Goal: Information Seeking & Learning: Learn about a topic

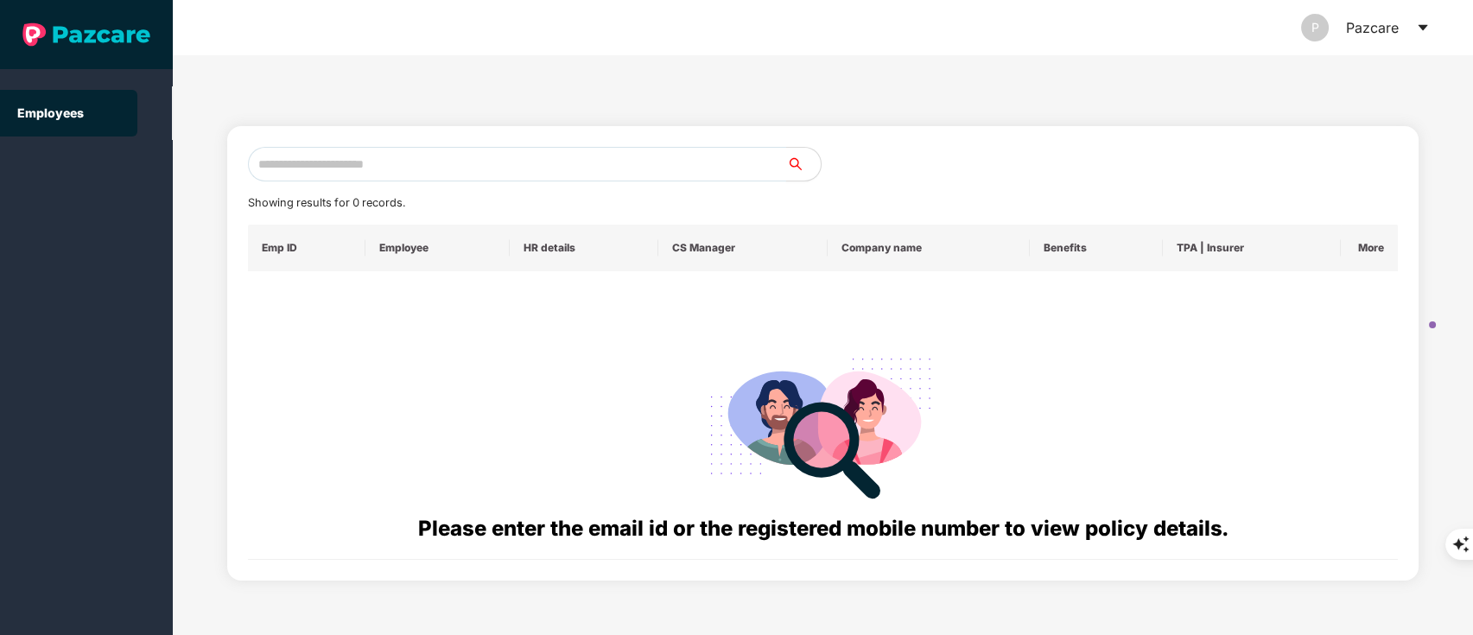
click at [460, 155] on input "text" at bounding box center [517, 164] width 539 height 35
paste input "**********"
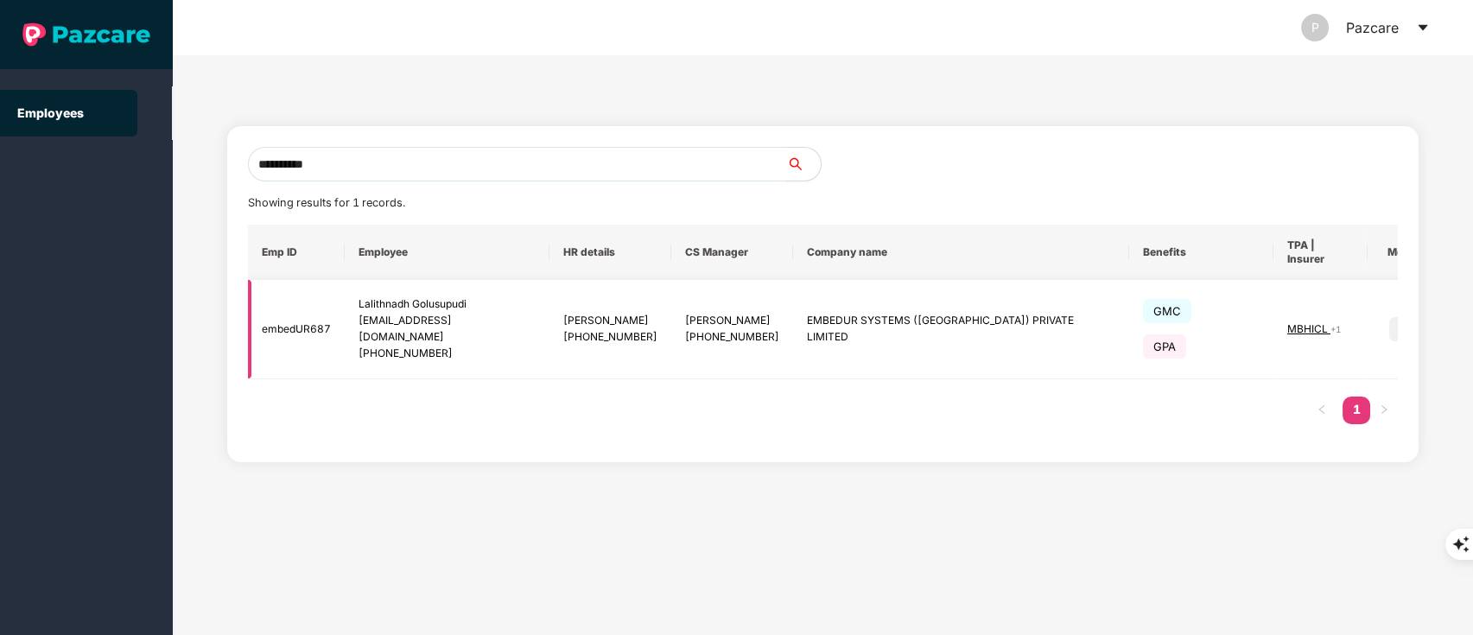
type input "**********"
click at [1389, 317] on img at bounding box center [1401, 329] width 24 height 24
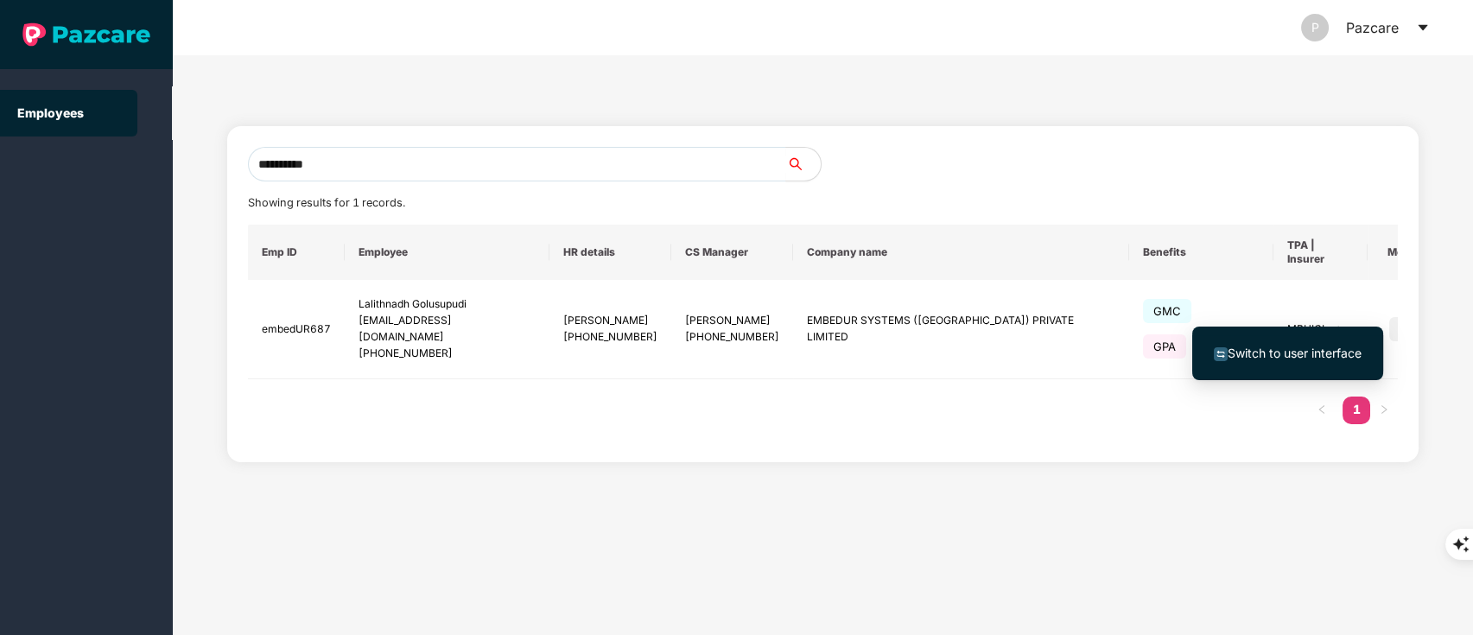
click at [1336, 357] on span "Switch to user interface" at bounding box center [1295, 353] width 134 height 15
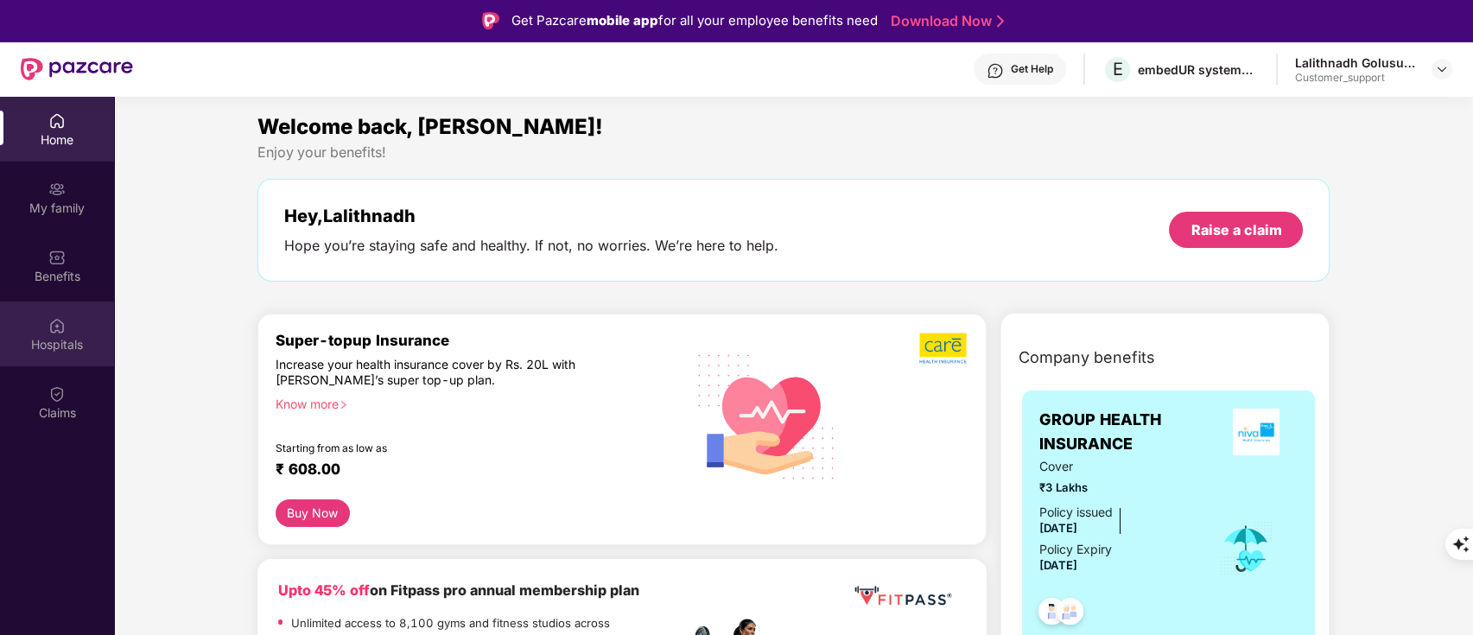
click at [75, 347] on div "Hospitals" at bounding box center [57, 344] width 114 height 17
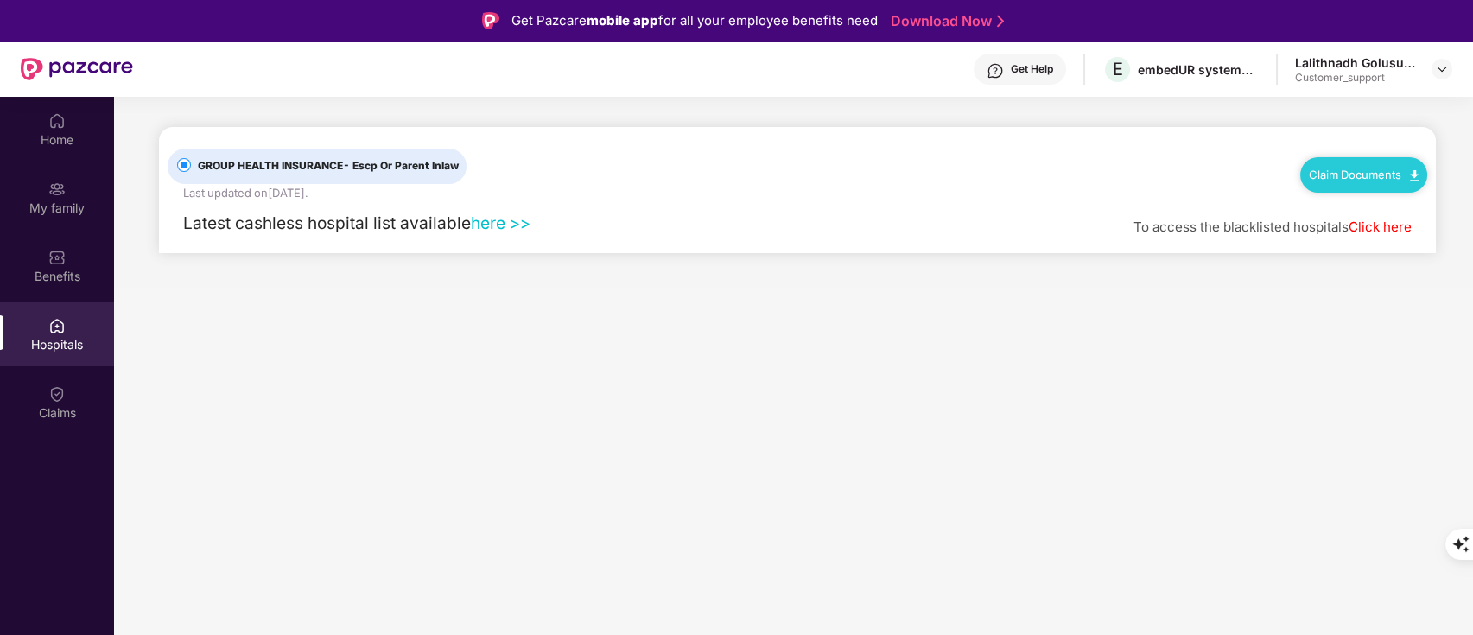
click at [498, 225] on link "here >>" at bounding box center [501, 223] width 60 height 21
click at [504, 227] on link "here >>" at bounding box center [501, 223] width 60 height 21
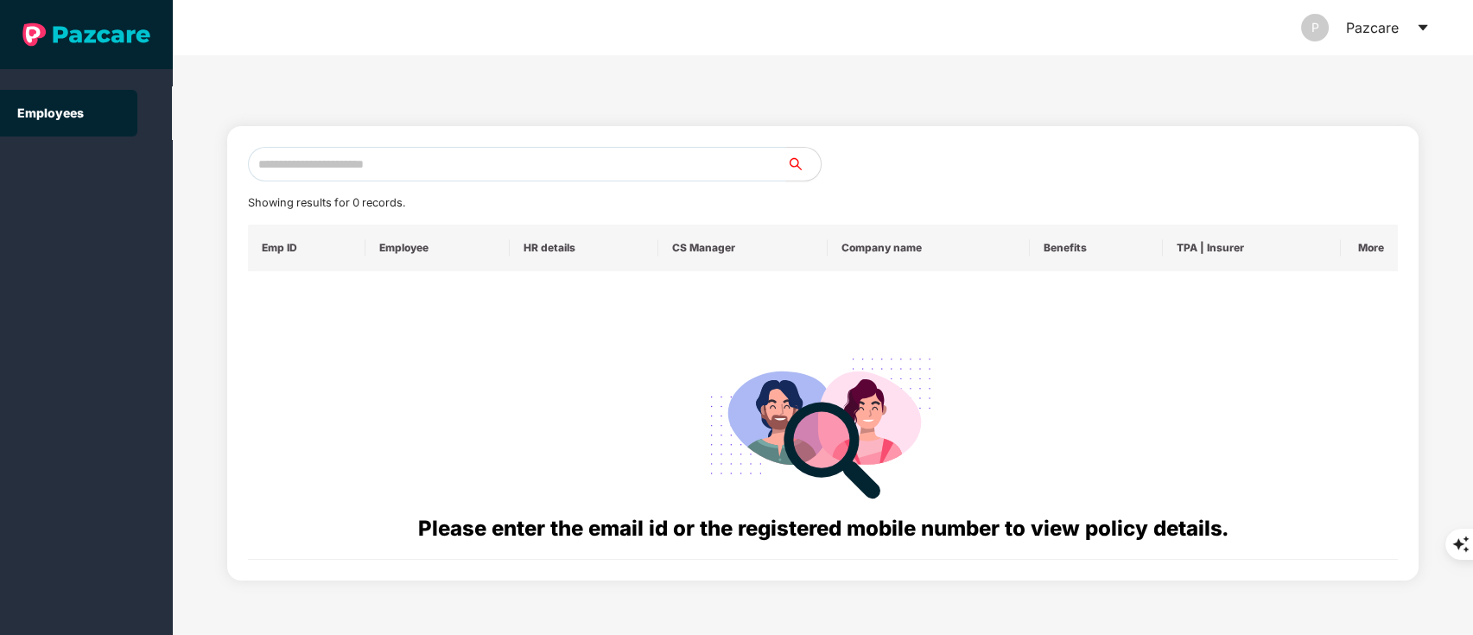
click at [294, 159] on input "text" at bounding box center [517, 164] width 539 height 35
paste input "**********"
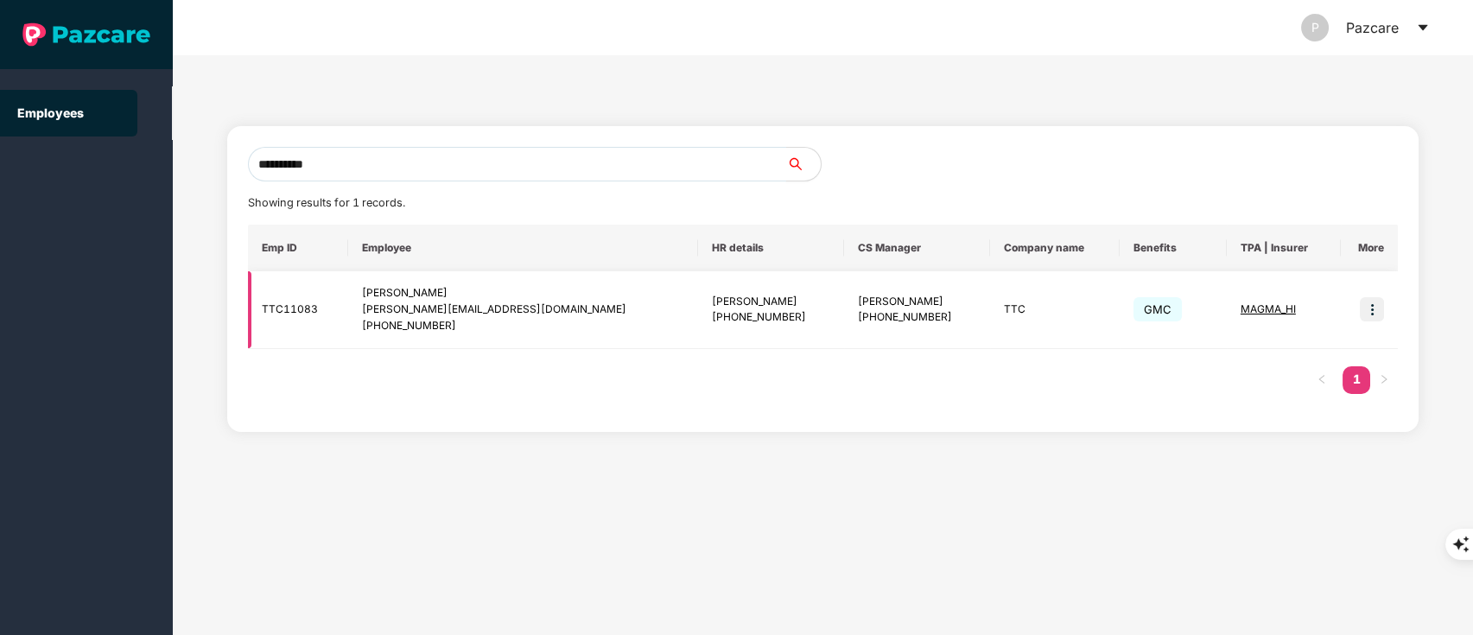
type input "**********"
click at [1368, 314] on img at bounding box center [1372, 309] width 24 height 24
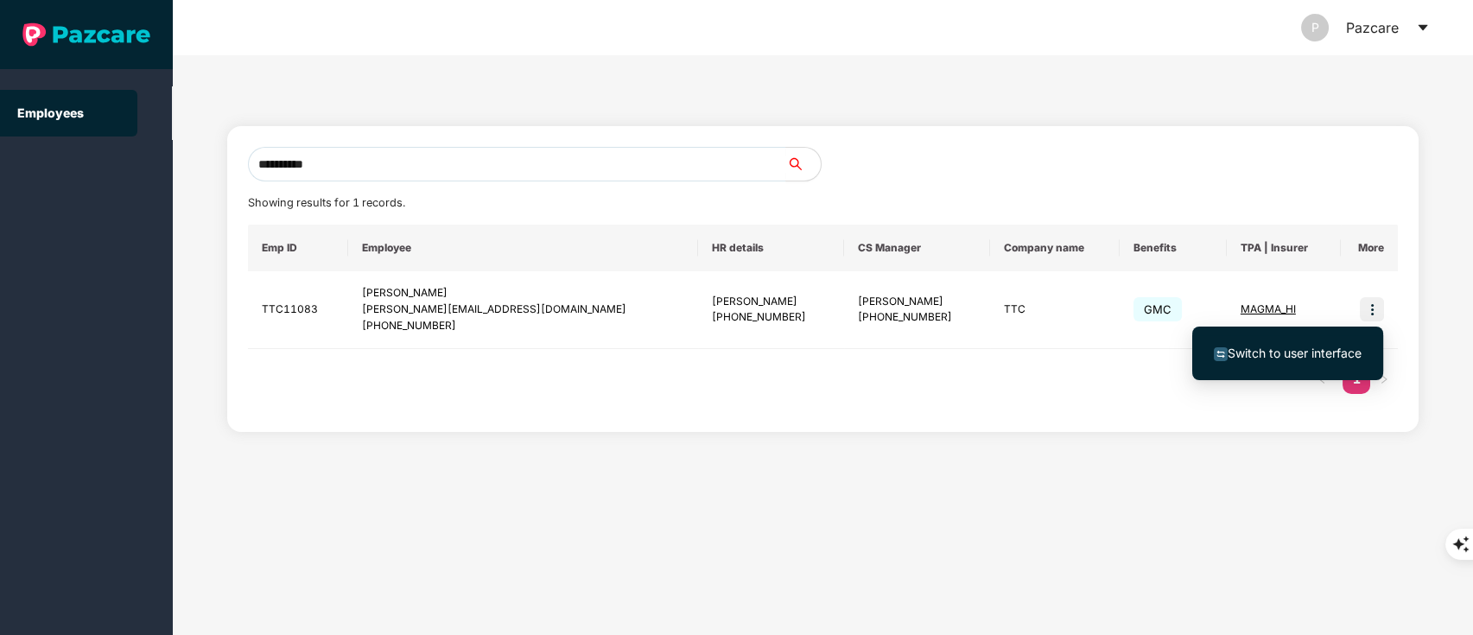
click at [1305, 366] on li "Switch to user interface" at bounding box center [1287, 353] width 191 height 36
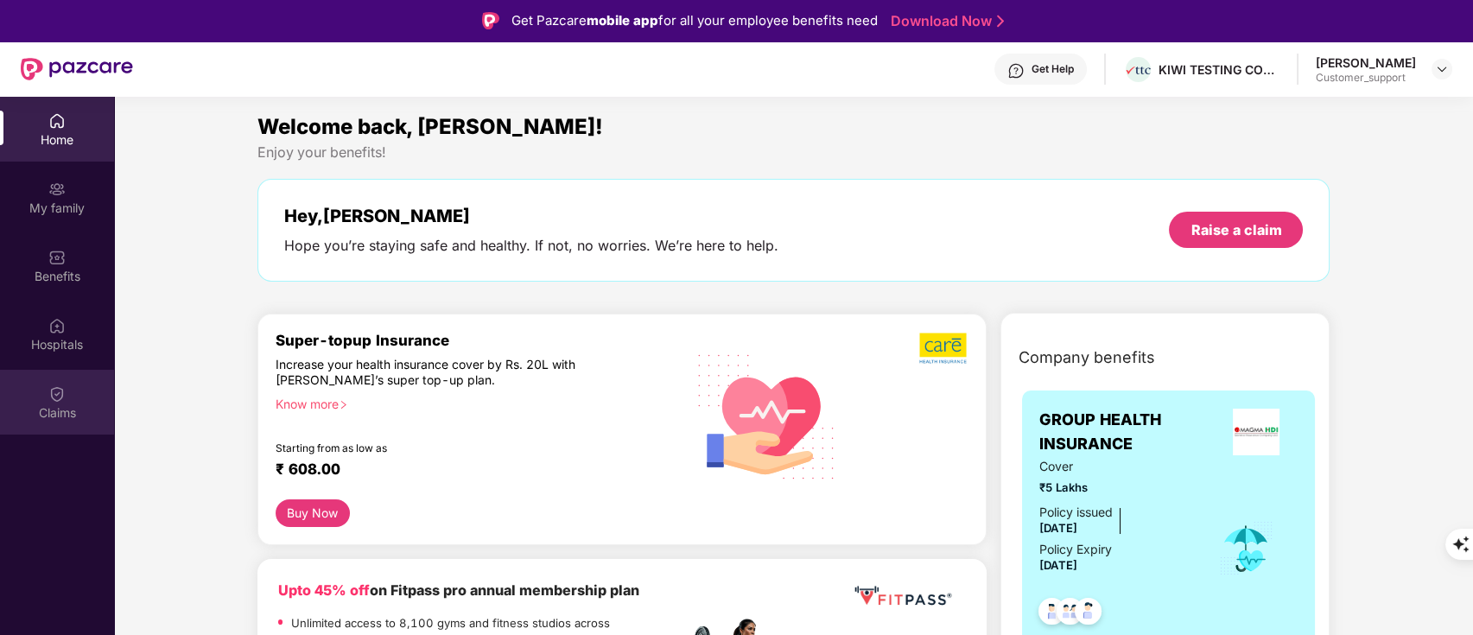
click at [63, 410] on div "Claims" at bounding box center [57, 412] width 114 height 17
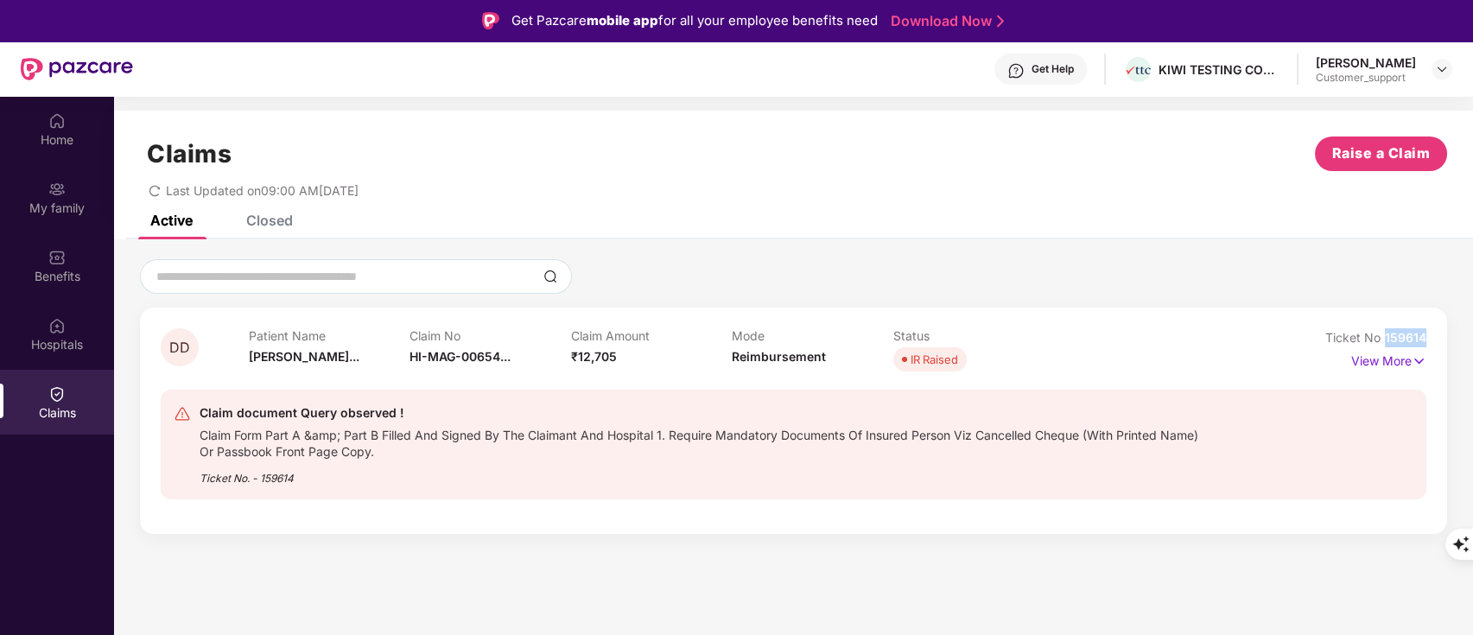
drag, startPoint x: 1386, startPoint y: 330, endPoint x: 1473, endPoint y: 327, distance: 87.3
click at [1472, 327] on html "Get Pazcare mobile app for all your employee benefits need Download Now Get Hel…" at bounding box center [736, 317] width 1473 height 635
copy span "159614"
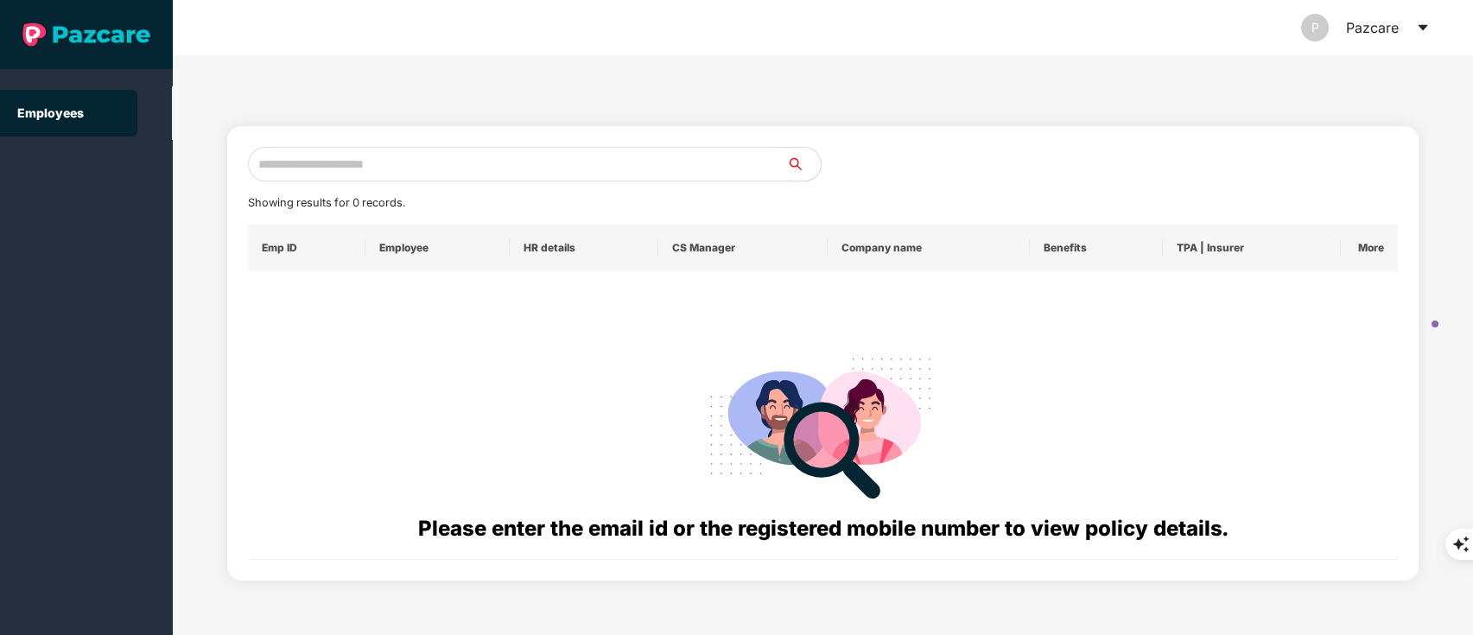
click at [333, 153] on input "text" at bounding box center [517, 164] width 539 height 35
paste input "**********"
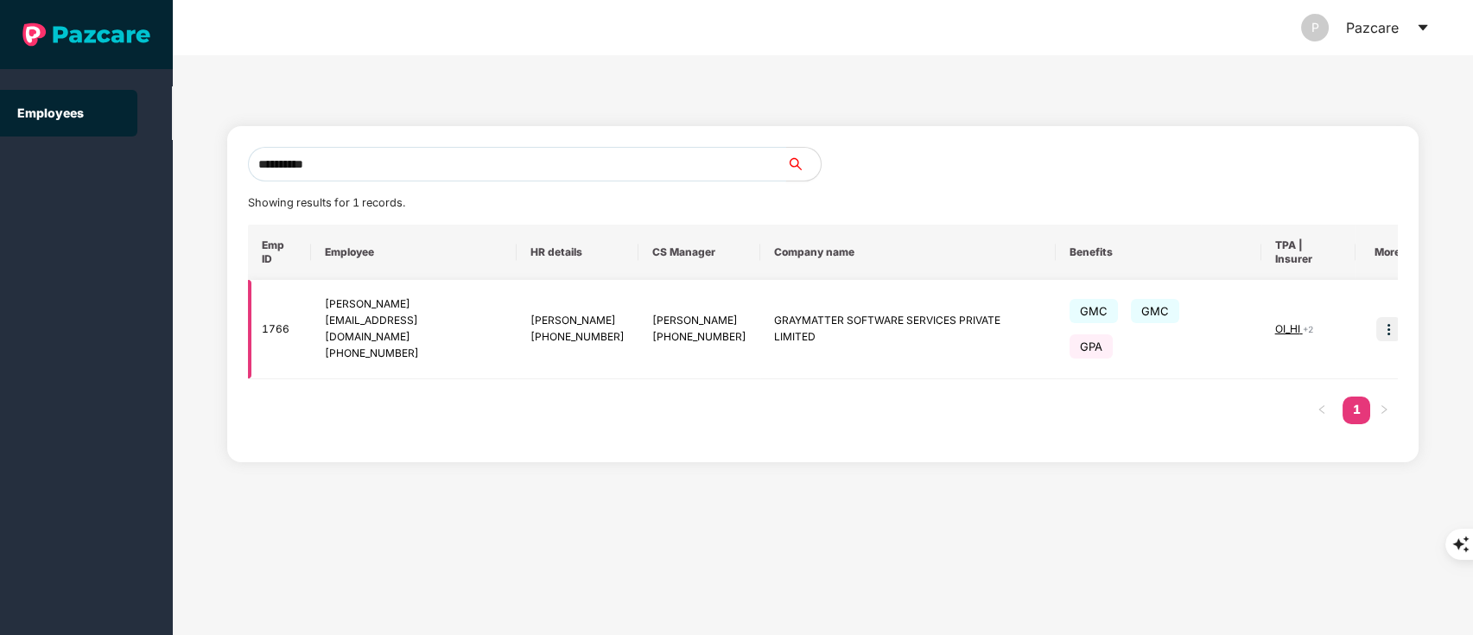
type input "**********"
click at [1378, 317] on img at bounding box center [1388, 329] width 24 height 24
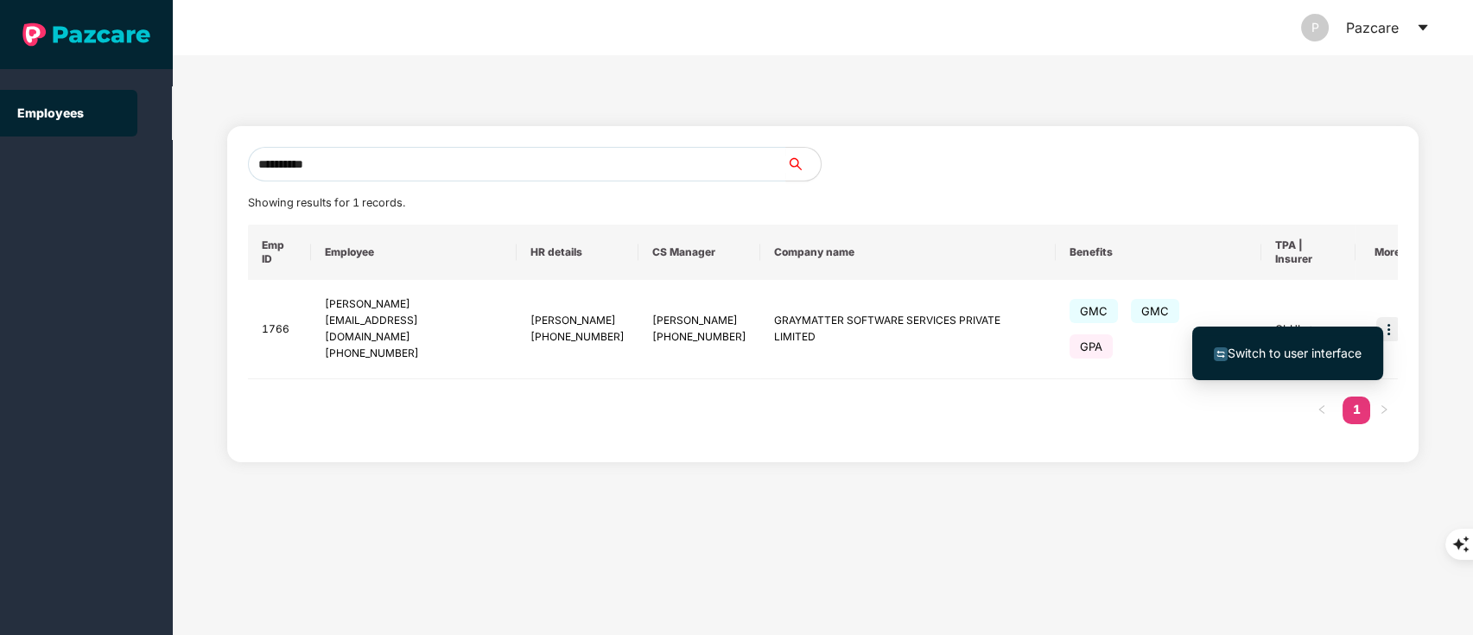
click at [1282, 356] on span "Switch to user interface" at bounding box center [1295, 353] width 134 height 15
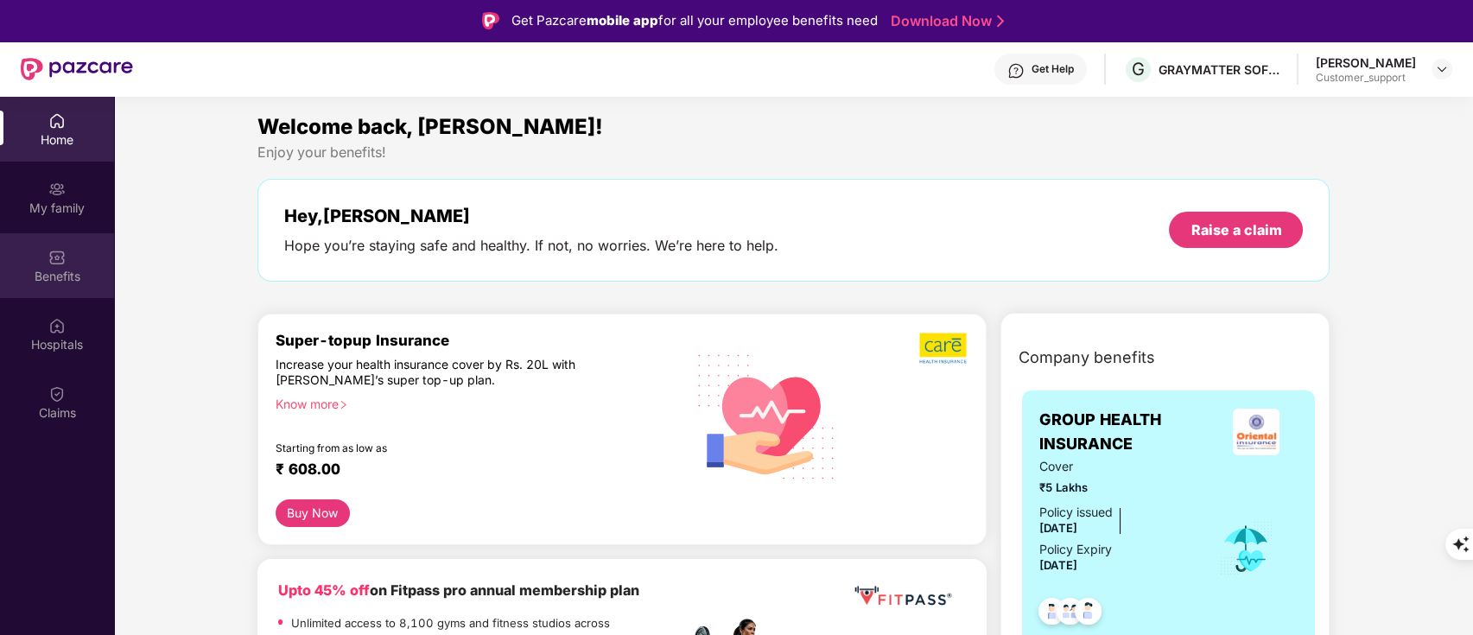
click at [71, 276] on div "Benefits" at bounding box center [57, 276] width 114 height 17
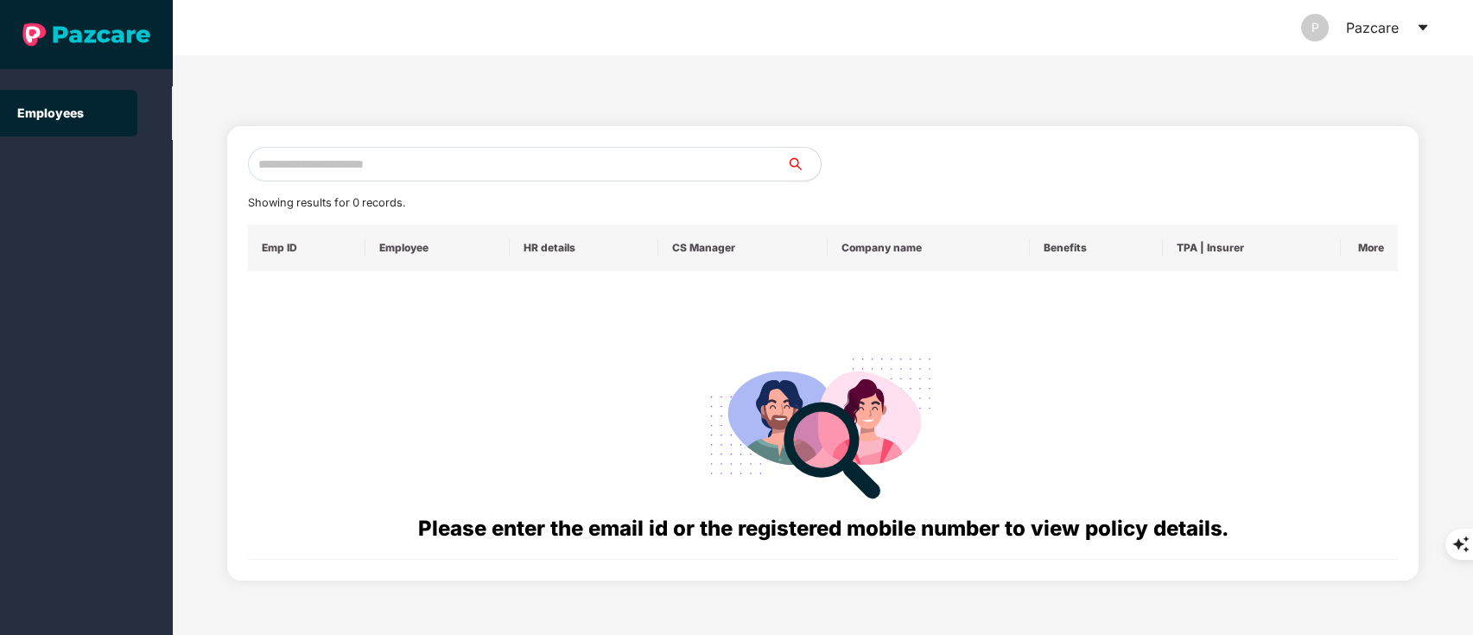
click at [386, 169] on input "text" at bounding box center [517, 164] width 539 height 35
paste input "**********"
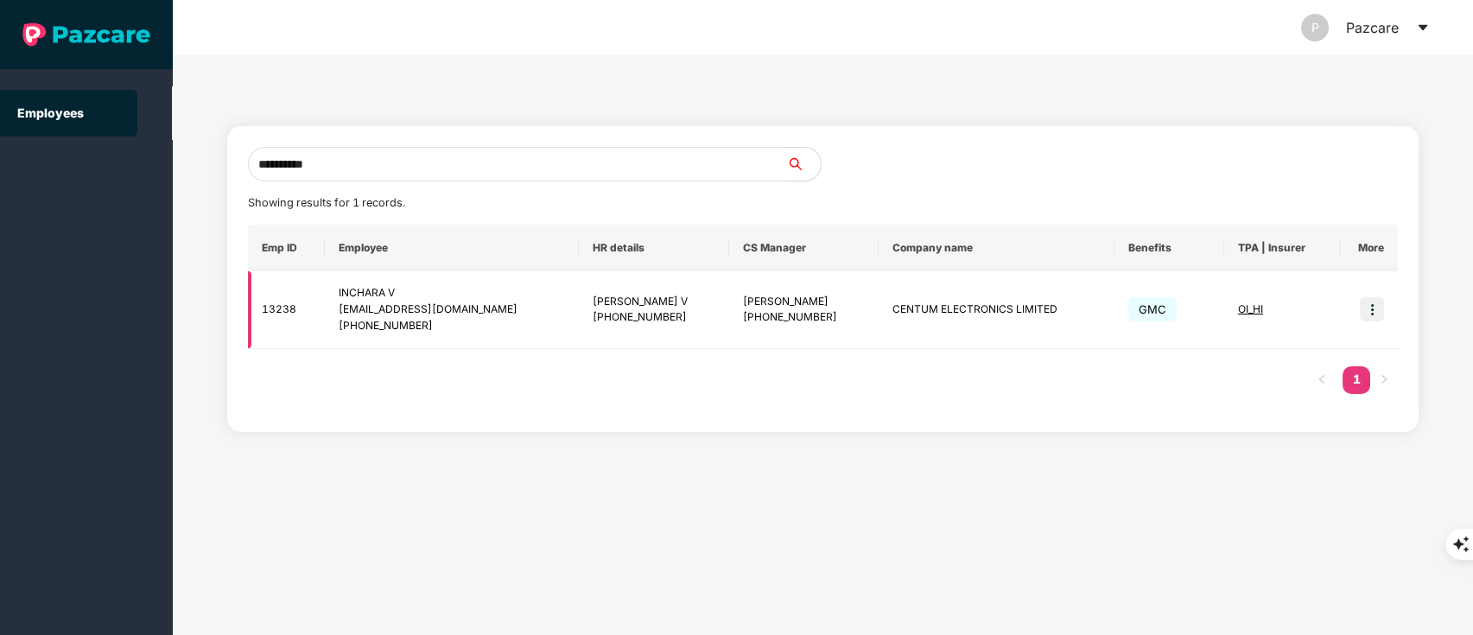
type input "**********"
click at [1368, 303] on img at bounding box center [1372, 309] width 24 height 24
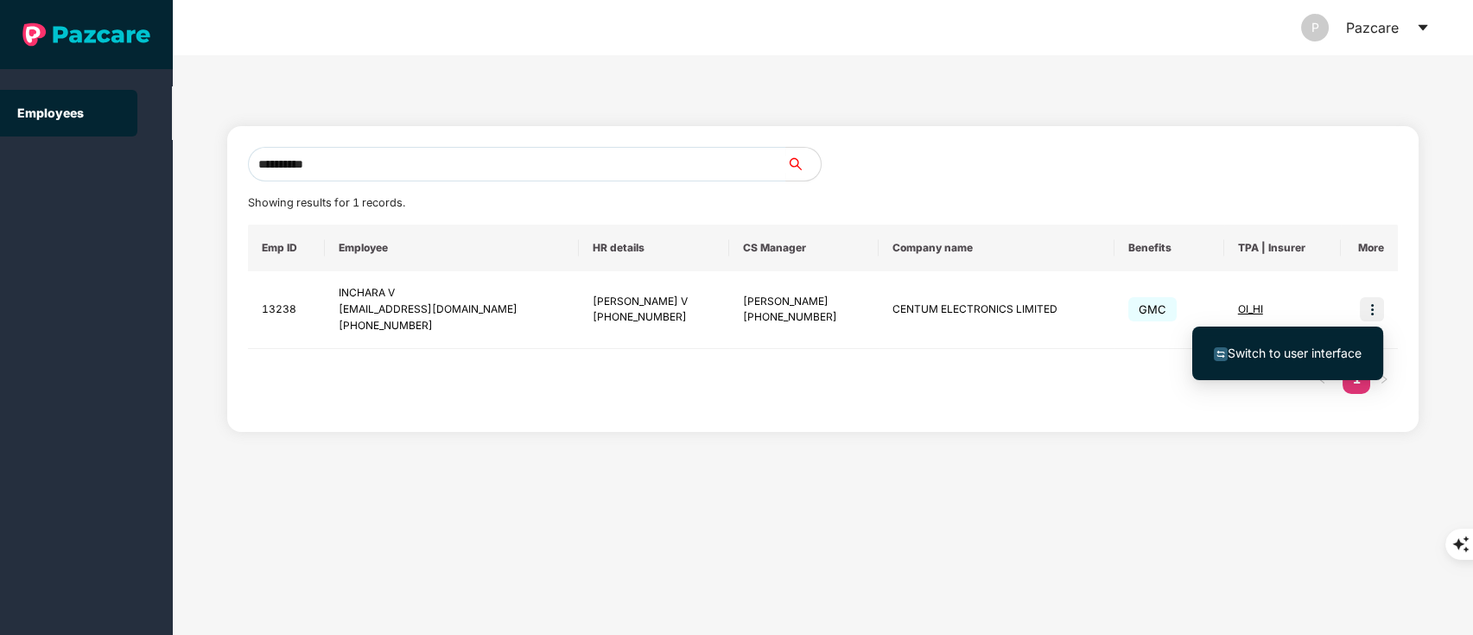
click at [1310, 359] on span "Switch to user interface" at bounding box center [1295, 353] width 134 height 15
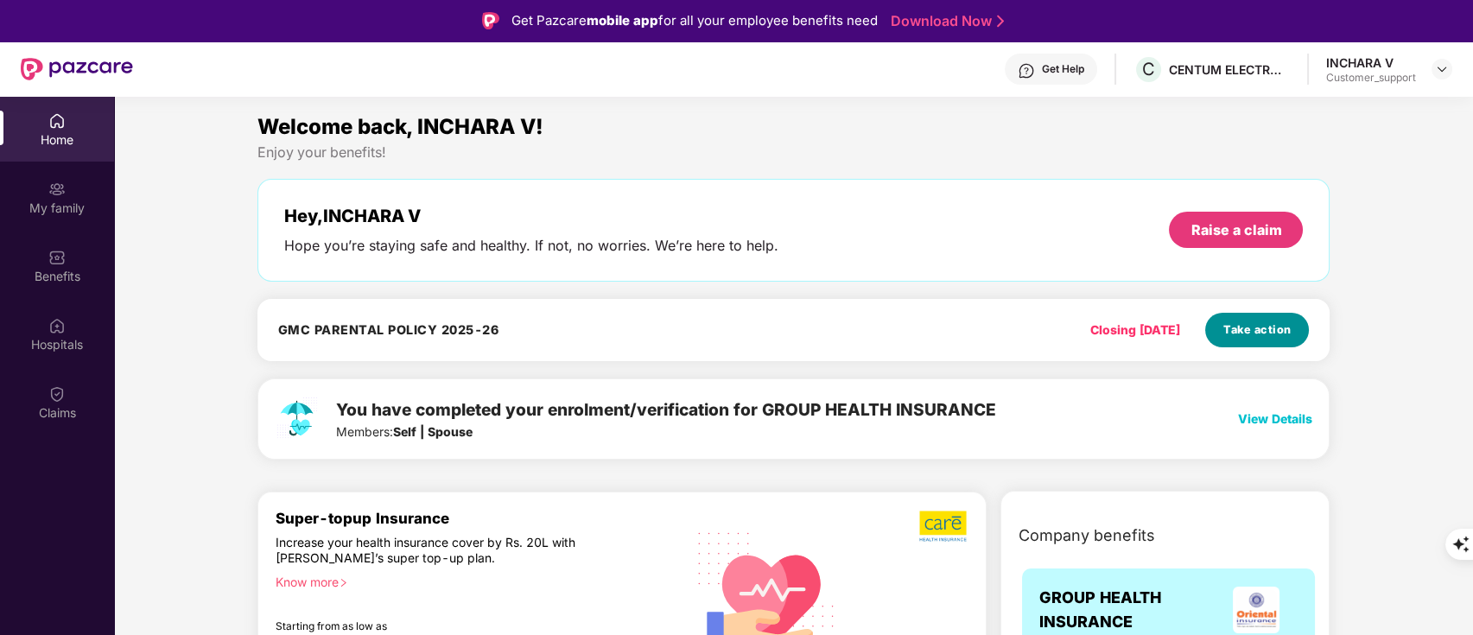
click at [1252, 335] on span "Take action" at bounding box center [1257, 329] width 68 height 17
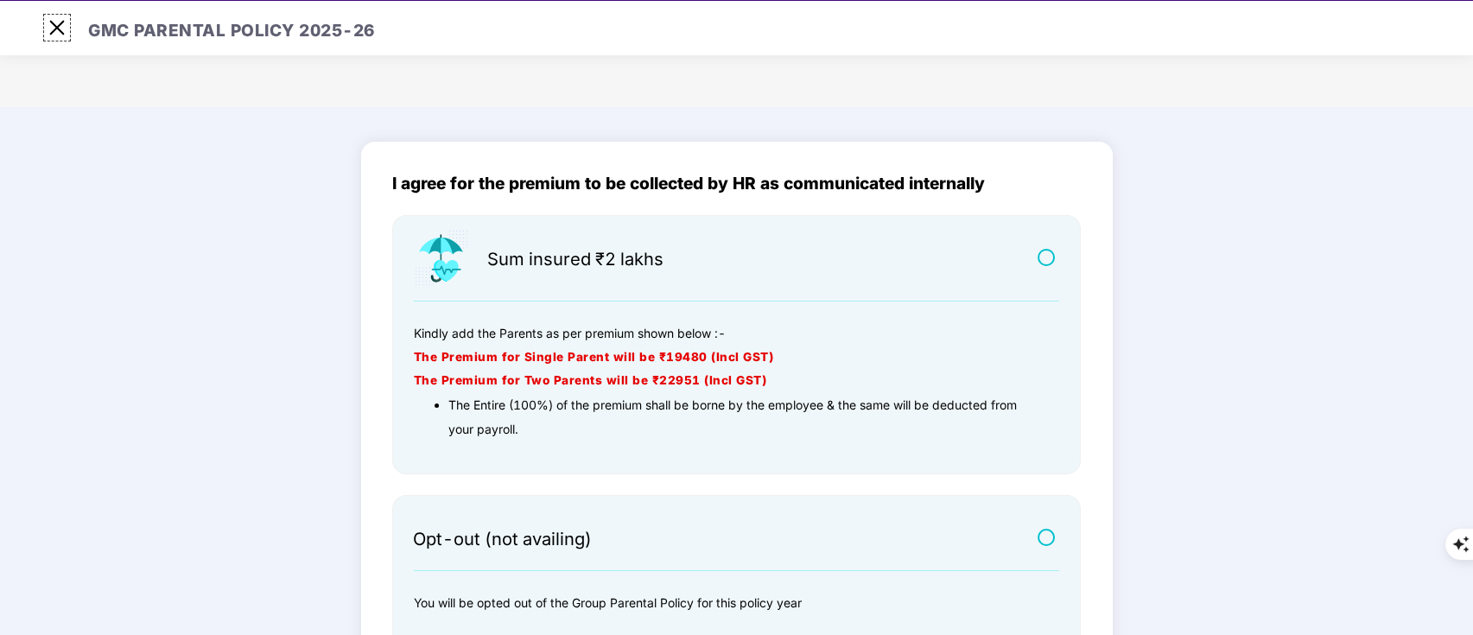
click at [65, 39] on img at bounding box center [57, 28] width 28 height 28
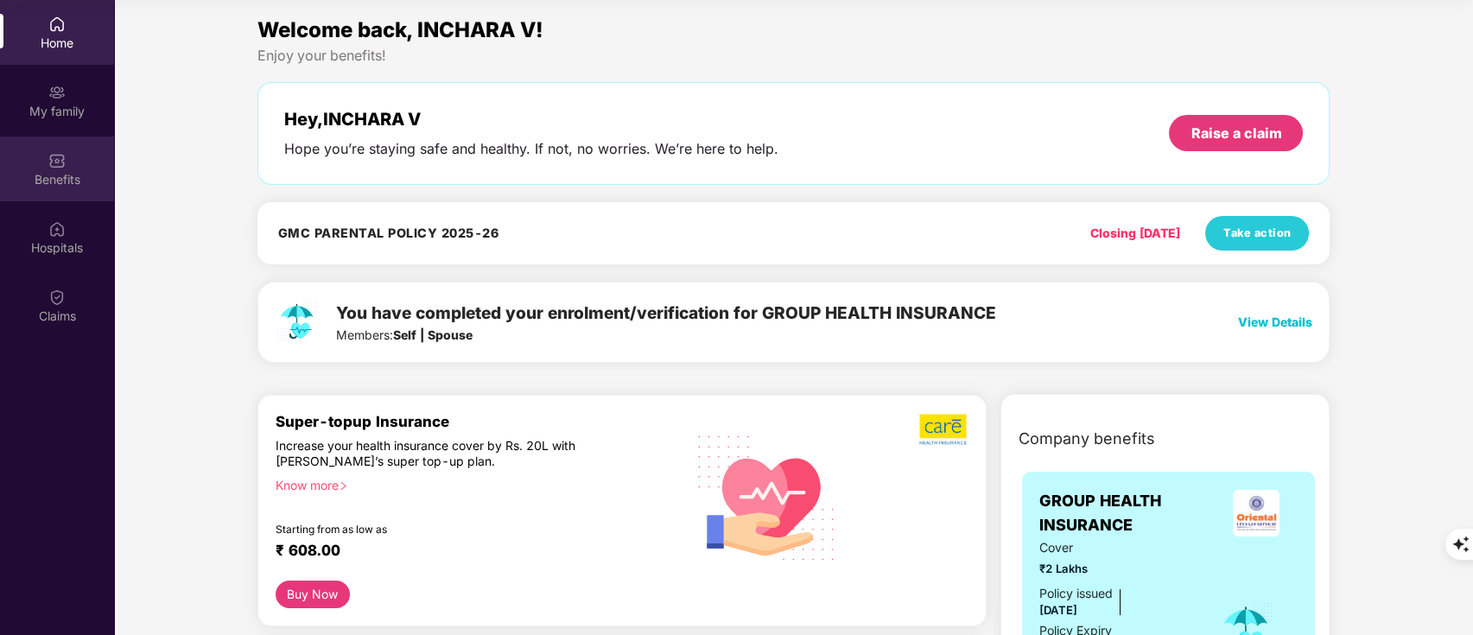
click at [21, 159] on div "Benefits" at bounding box center [57, 168] width 114 height 65
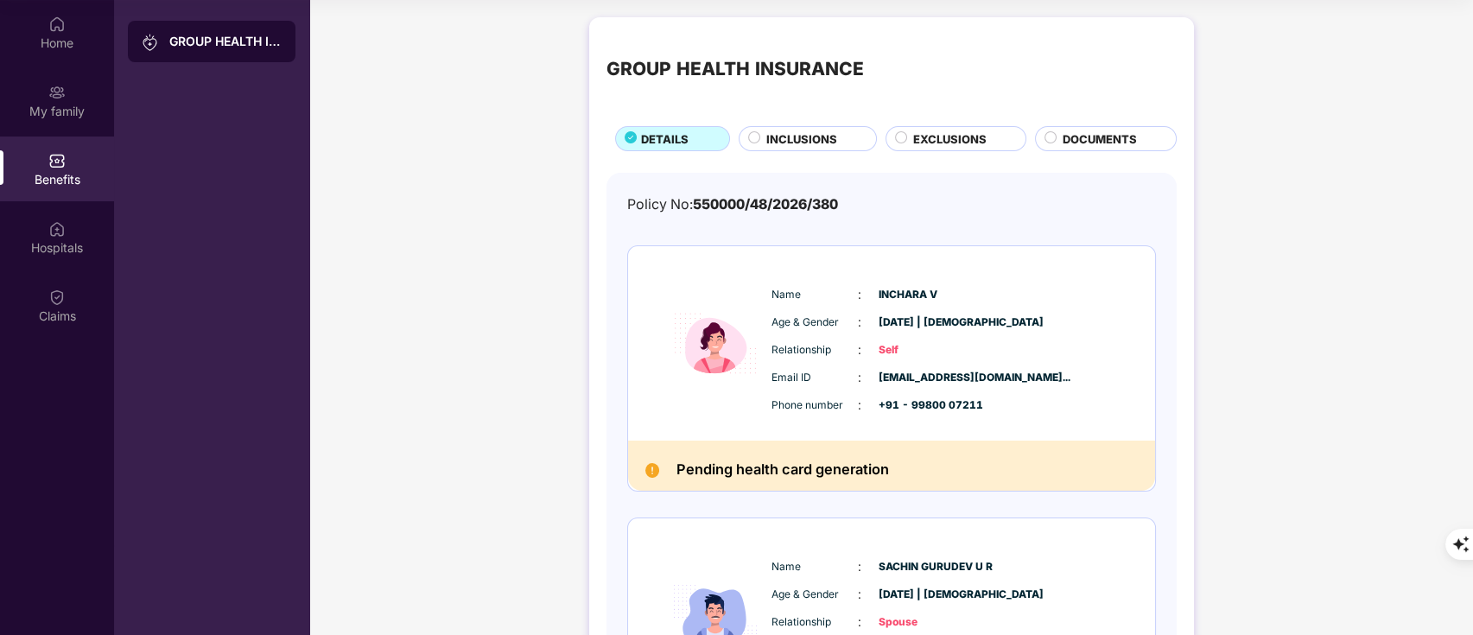
click at [957, 126] on div "EXCLUSIONS" at bounding box center [955, 138] width 141 height 25
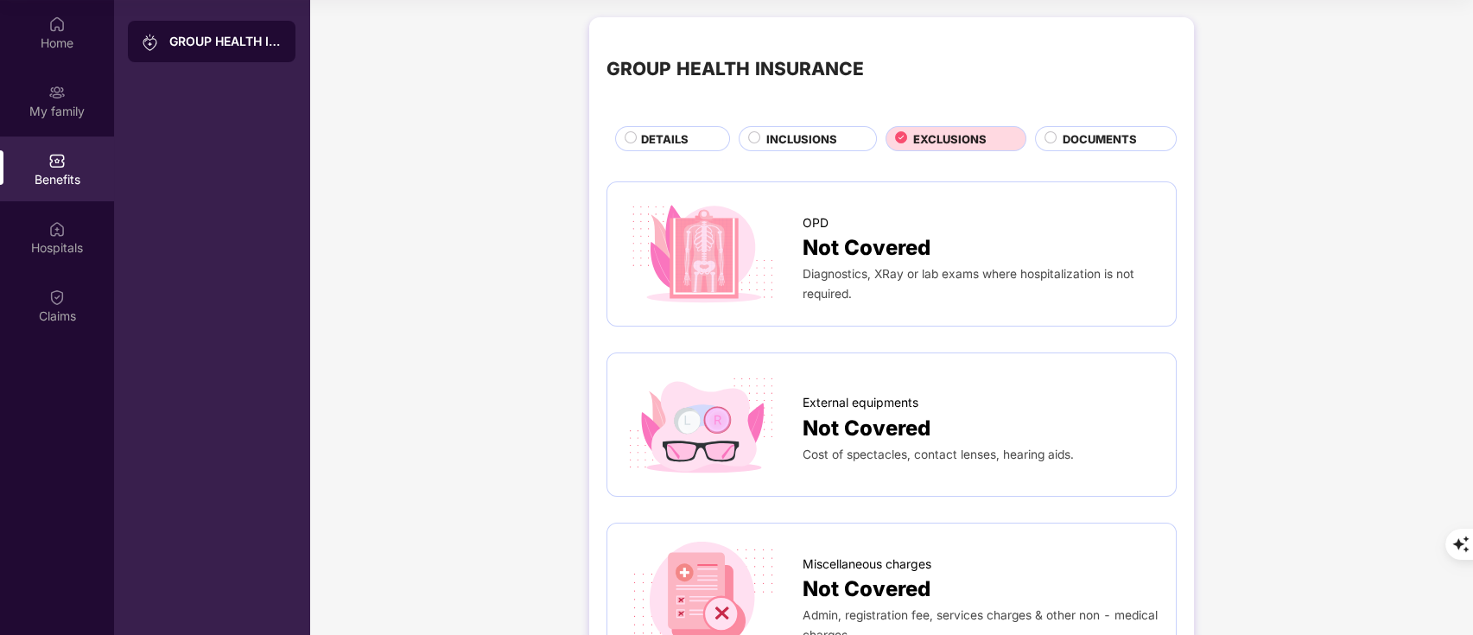
click at [797, 150] on div "INCLUSIONS" at bounding box center [808, 138] width 138 height 25
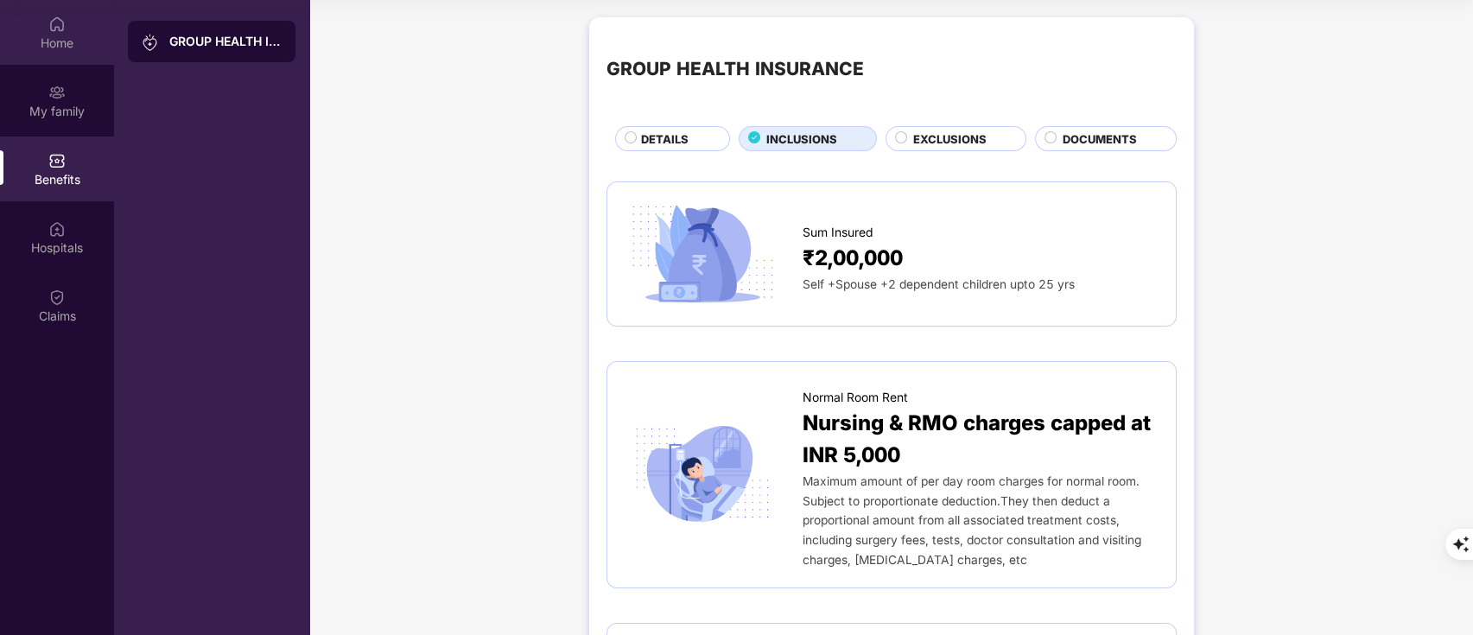
click at [62, 64] on div "Home" at bounding box center [57, 32] width 114 height 65
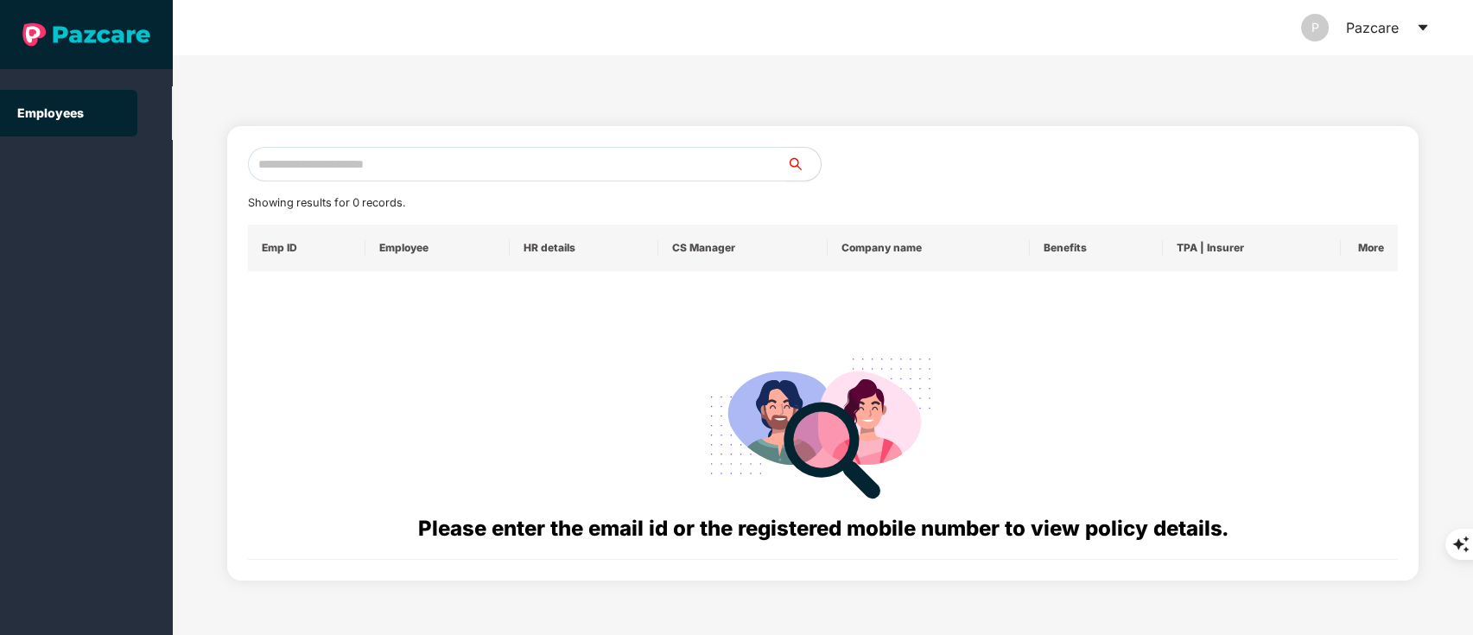
click at [270, 168] on input "text" at bounding box center [517, 164] width 539 height 35
paste input "**********"
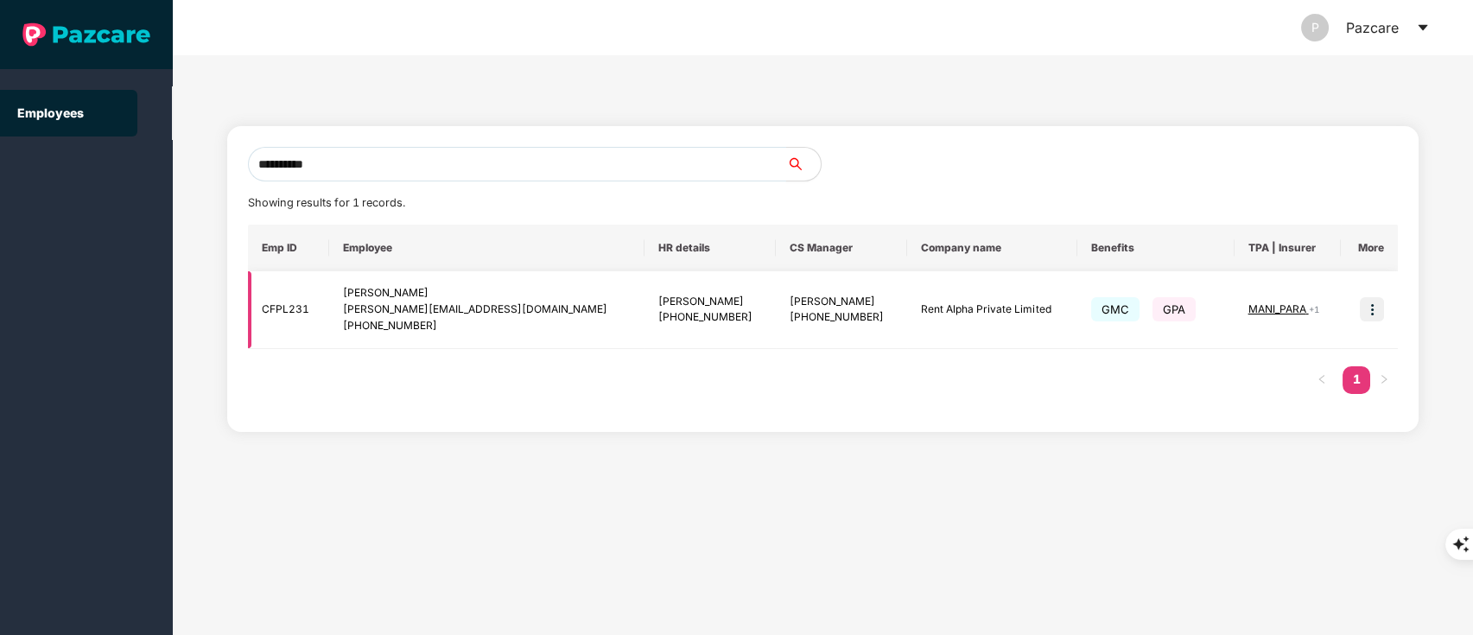
type input "**********"
click at [1369, 315] on img at bounding box center [1372, 309] width 24 height 24
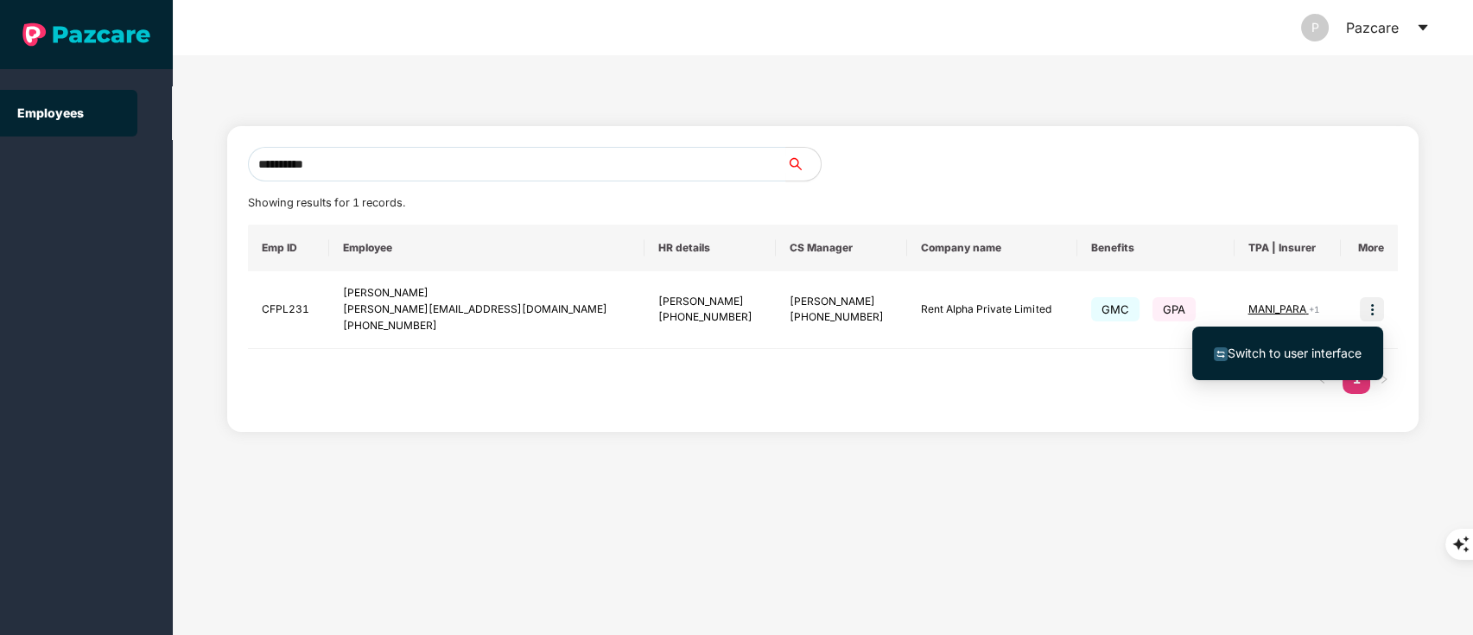
click at [1285, 381] on div "Switch to user interface" at bounding box center [1287, 353] width 191 height 71
click at [1281, 356] on span "Switch to user interface" at bounding box center [1295, 353] width 134 height 15
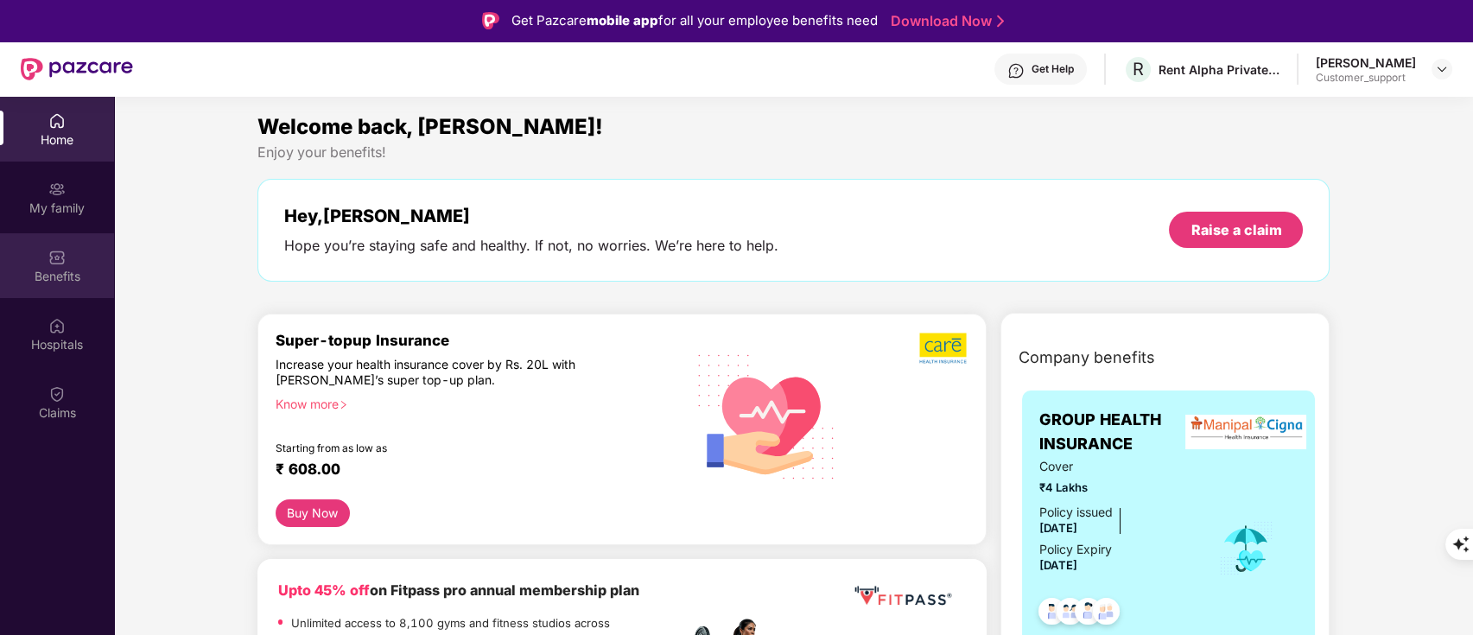
click at [43, 268] on div "Benefits" at bounding box center [57, 276] width 114 height 17
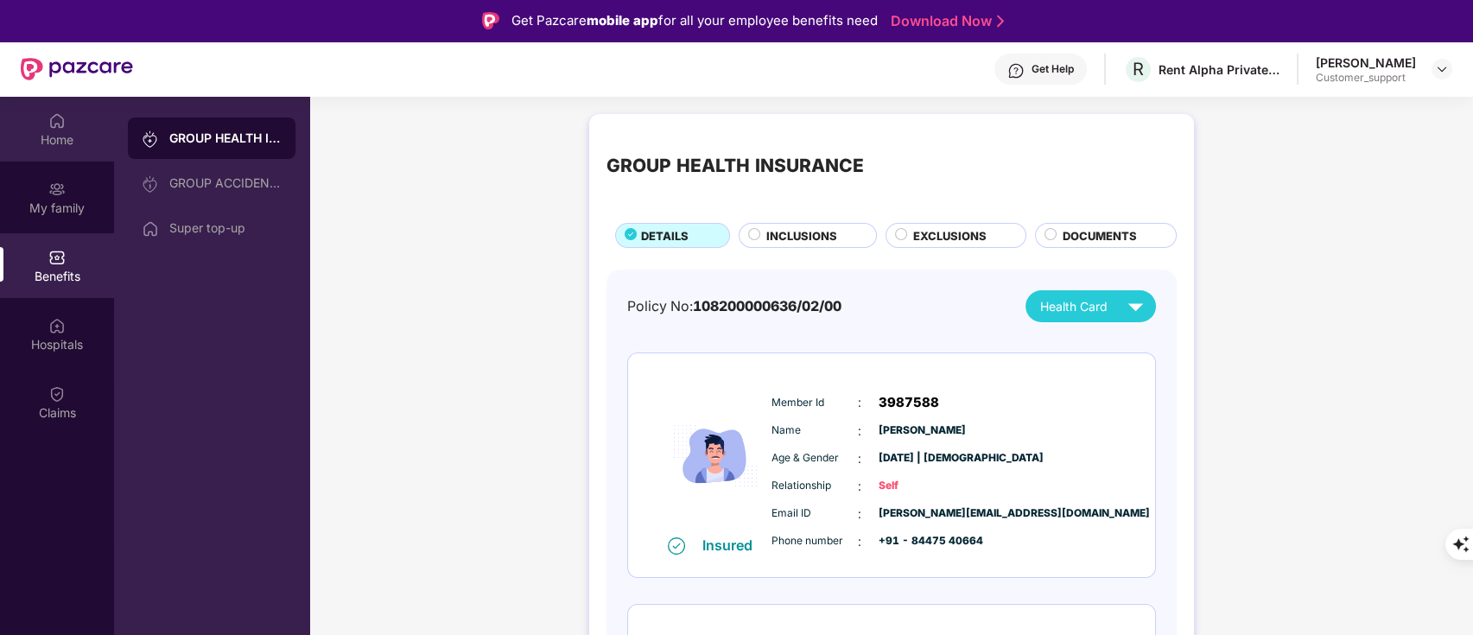
click at [83, 127] on div "Home" at bounding box center [57, 129] width 114 height 65
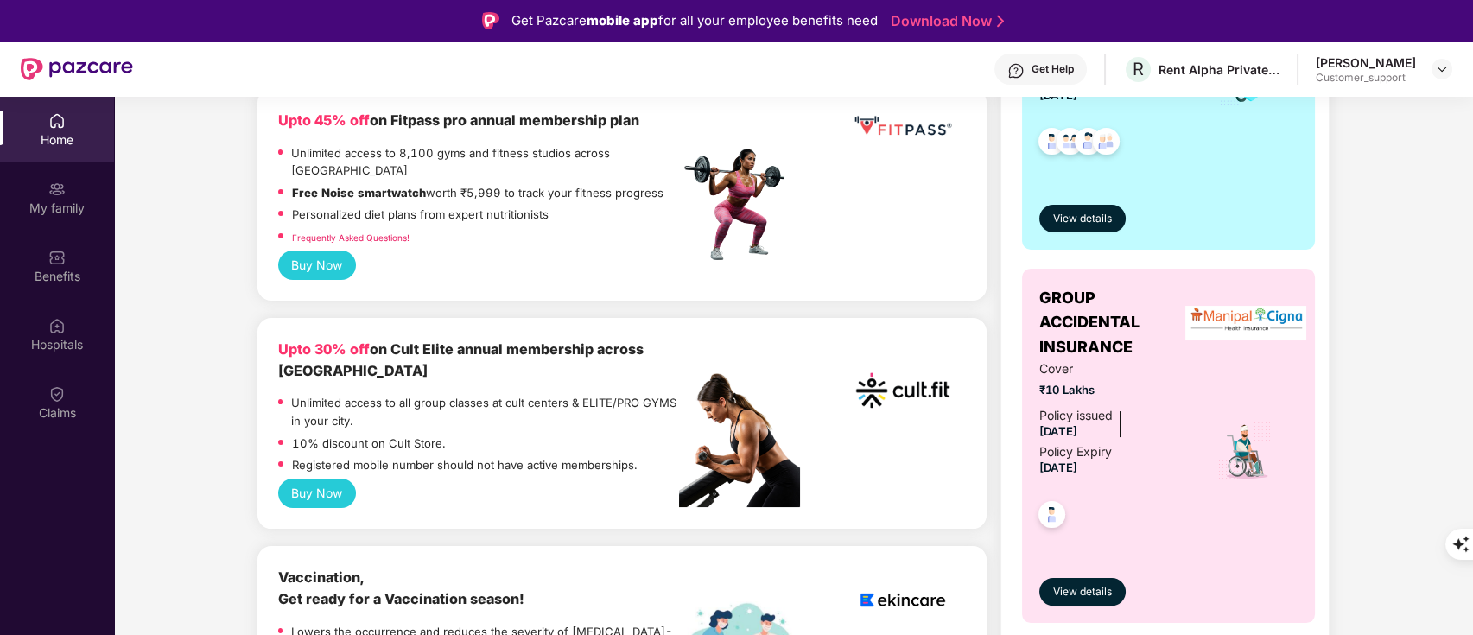
scroll to position [471, 0]
click at [51, 259] on img at bounding box center [56, 257] width 17 height 17
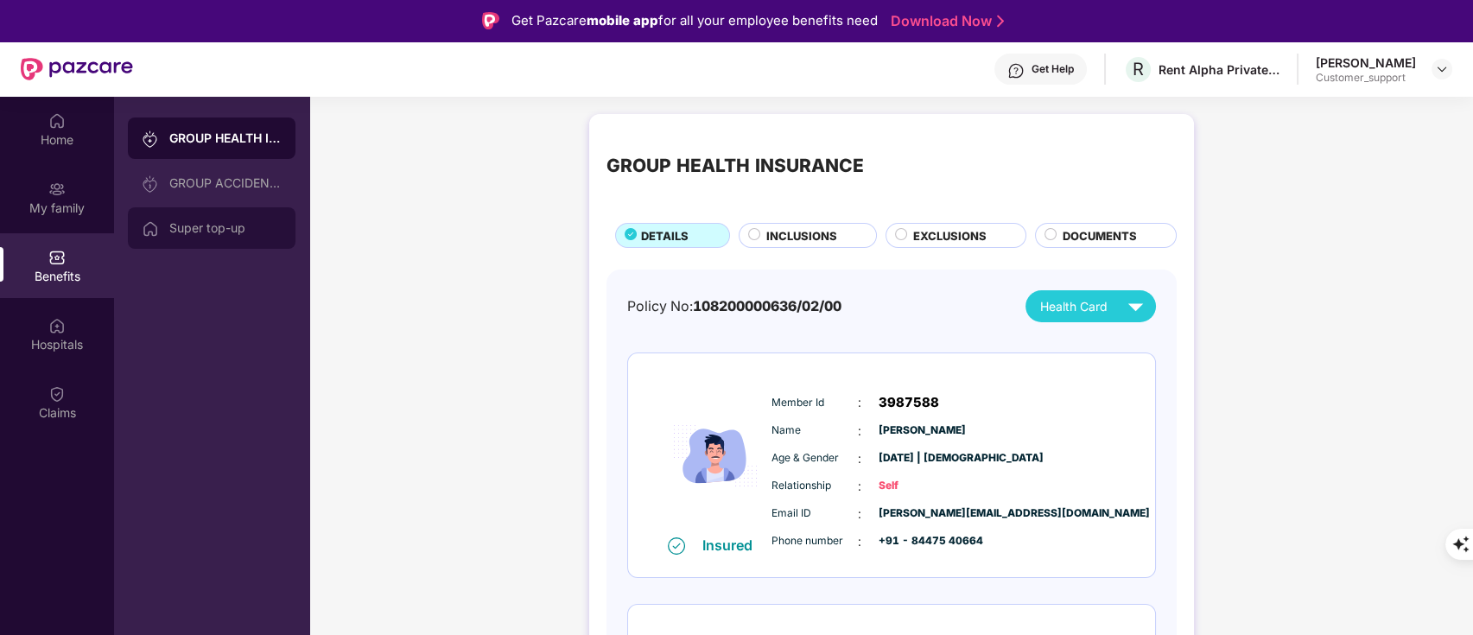
click at [170, 227] on div "Super top-up" at bounding box center [225, 228] width 112 height 14
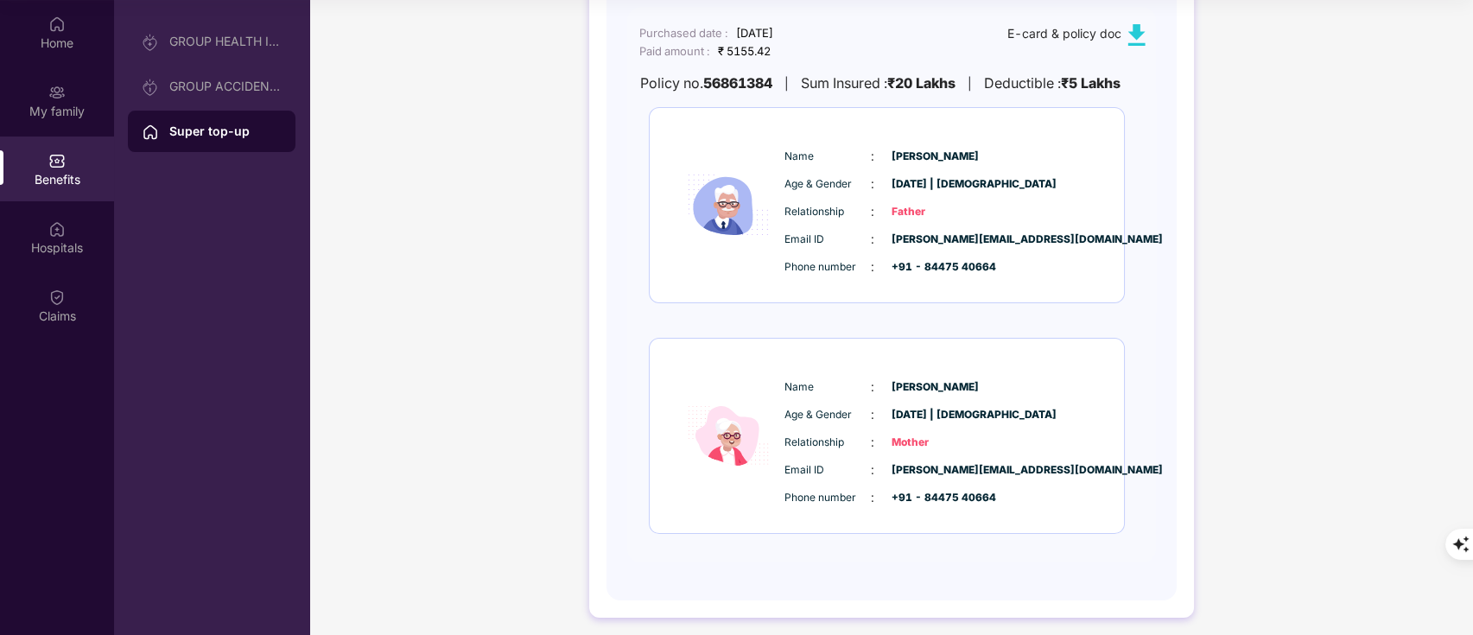
scroll to position [760, 0]
click at [40, 94] on div "My family" at bounding box center [57, 100] width 114 height 65
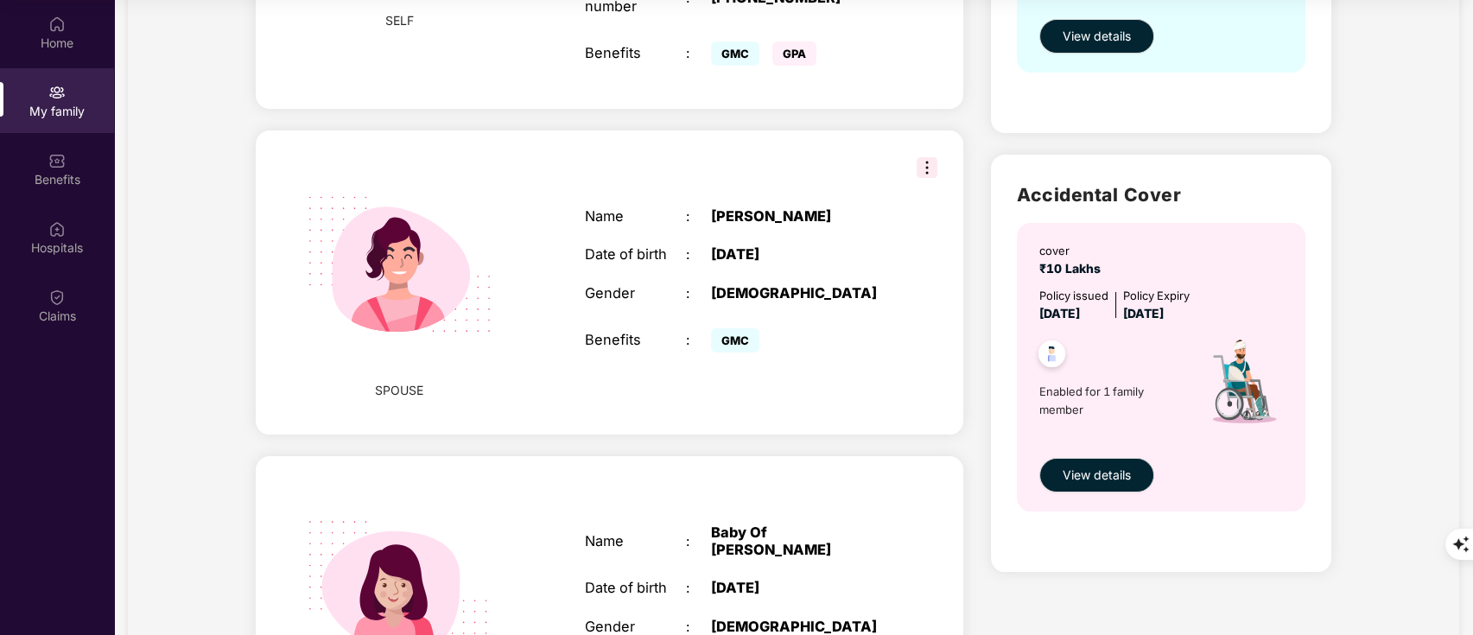
scroll to position [405, 0]
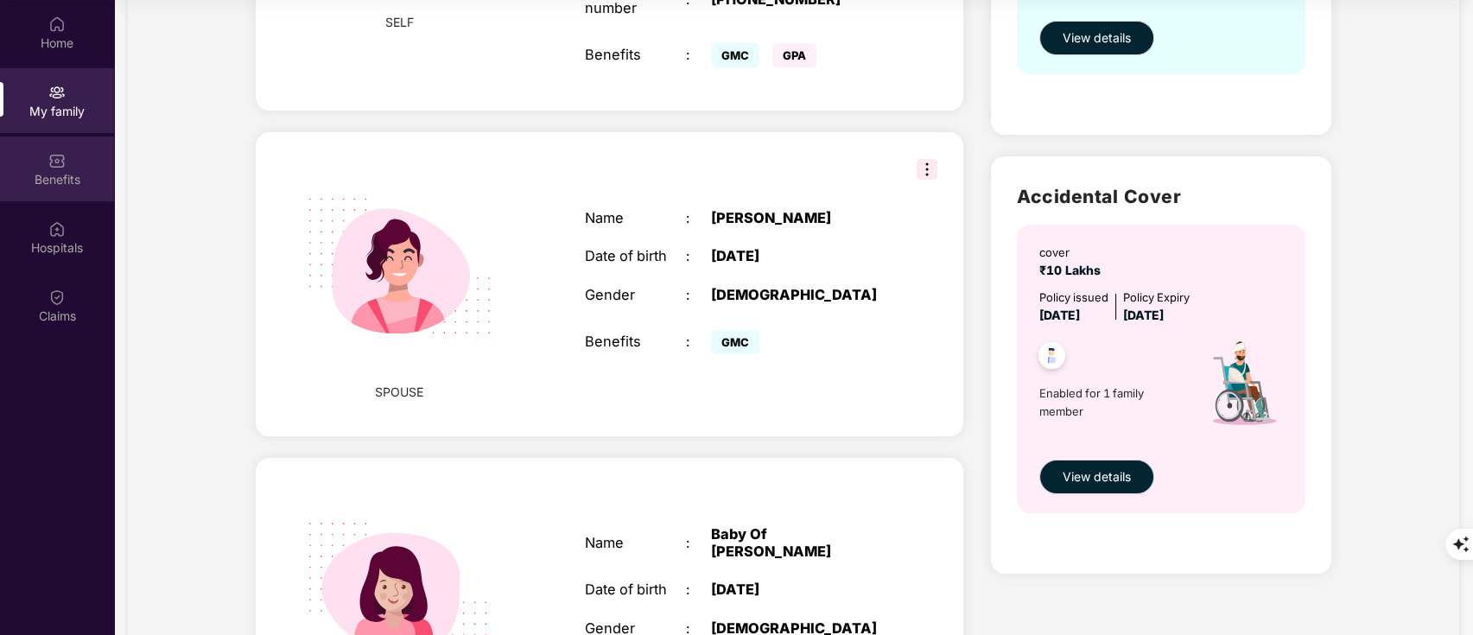
click at [54, 156] on img at bounding box center [56, 160] width 17 height 17
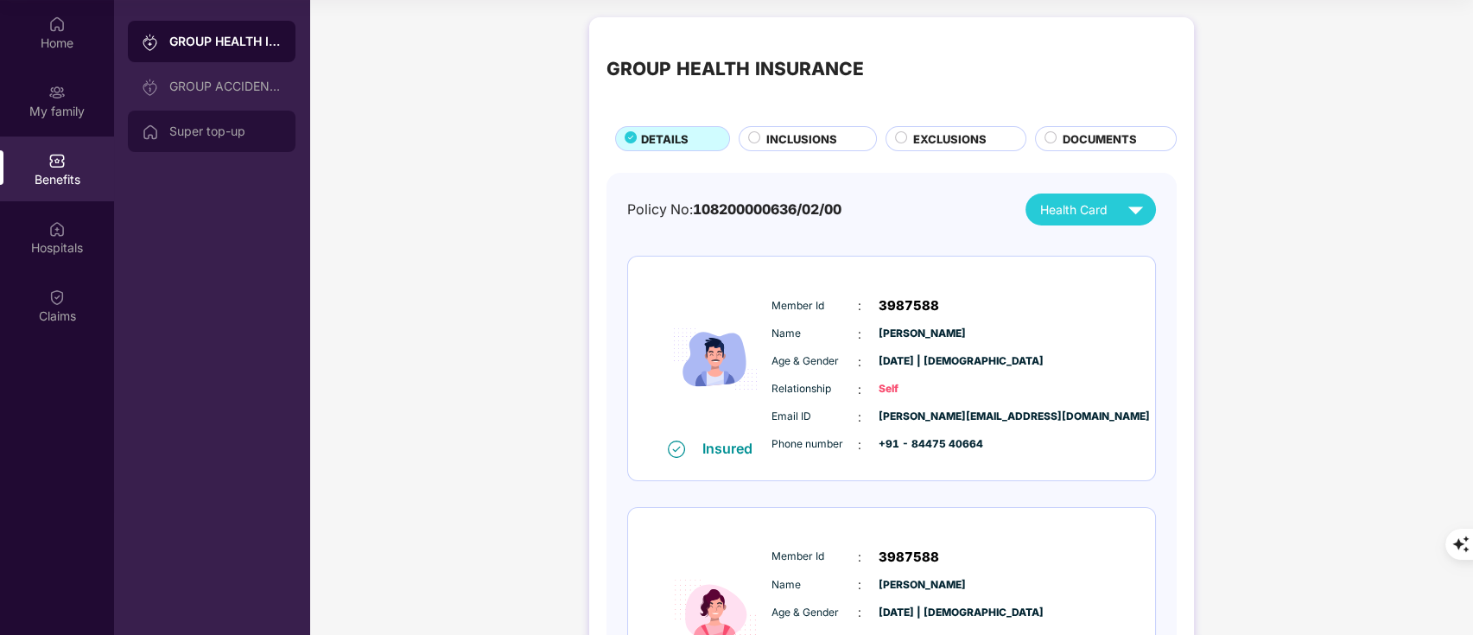
click at [255, 137] on div "Super top-up" at bounding box center [225, 131] width 112 height 14
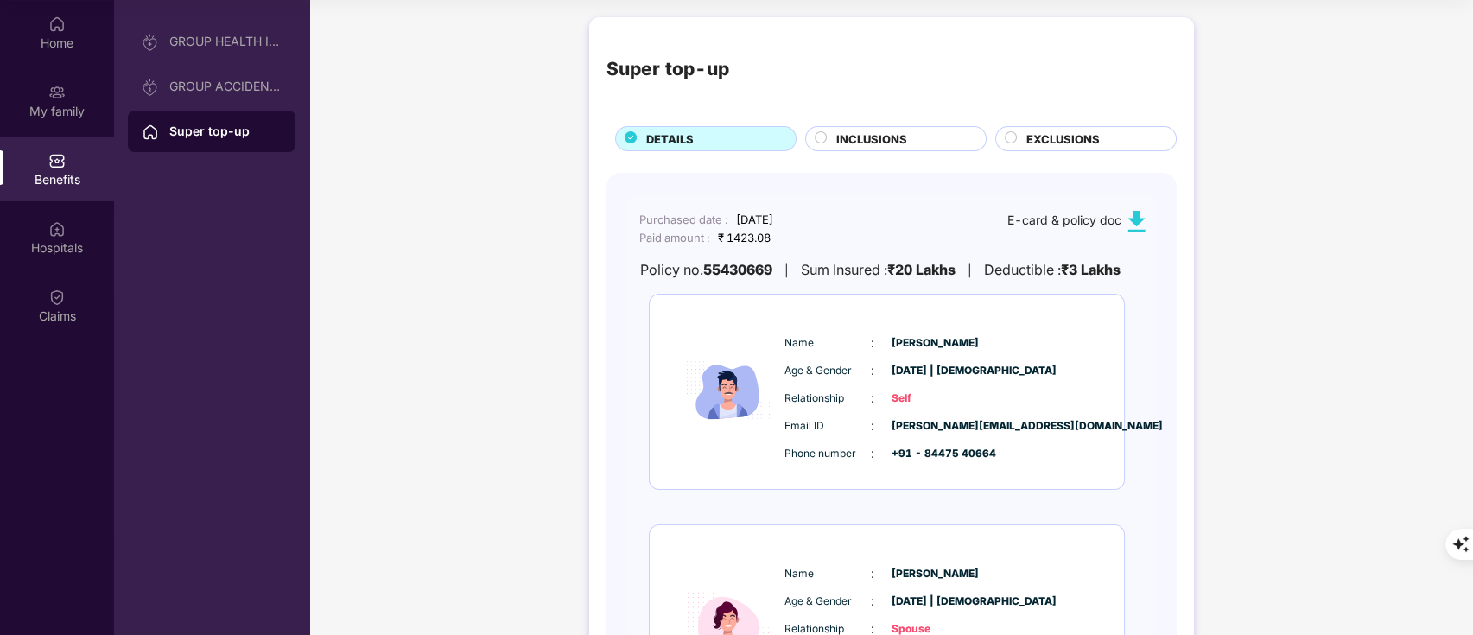
scroll to position [225, 0]
